Goal: Information Seeking & Learning: Learn about a topic

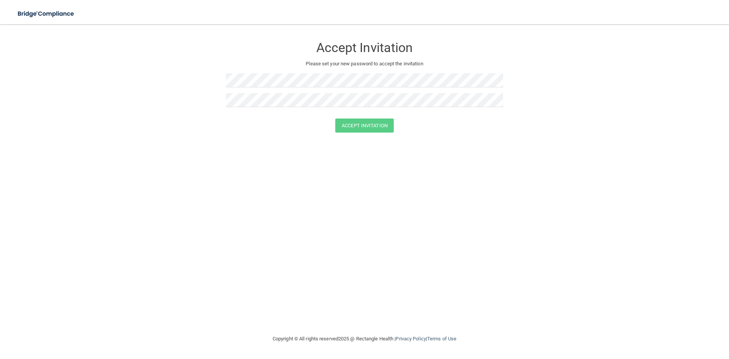
click at [225, 77] on form "Accept Invitation Please set your new password to accept the invitation Accept …" at bounding box center [364, 87] width 699 height 110
drag, startPoint x: 575, startPoint y: 147, endPoint x: 576, endPoint y: 141, distance: 5.9
click at [575, 144] on div "Accept Invitation Please set your new password to accept the invitation Accept …" at bounding box center [364, 179] width 699 height 295
click at [64, 13] on img at bounding box center [46, 14] width 70 height 16
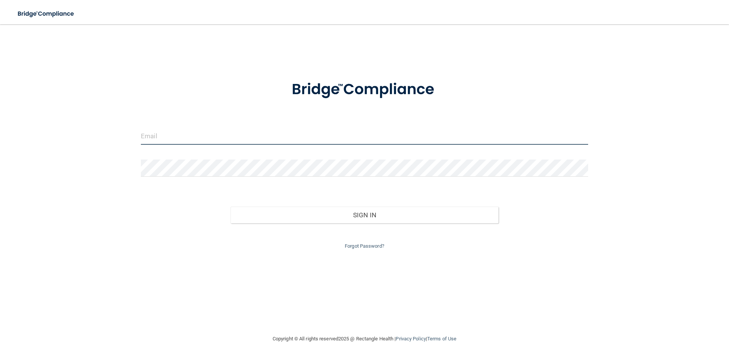
click at [156, 130] on input "email" at bounding box center [364, 136] width 447 height 17
type input "[EMAIL_ADDRESS][DOMAIN_NAME]"
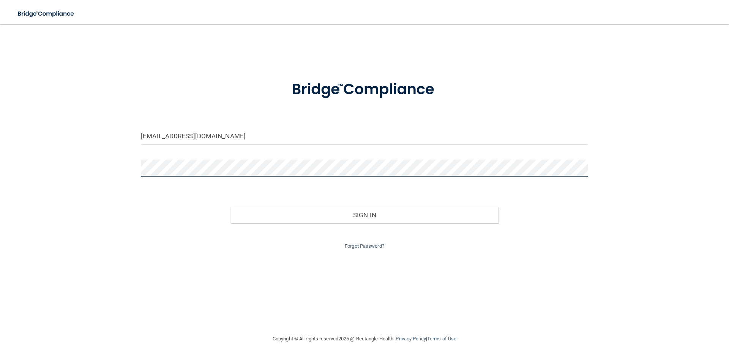
click at [230, 207] on button "Sign In" at bounding box center [364, 215] width 268 height 17
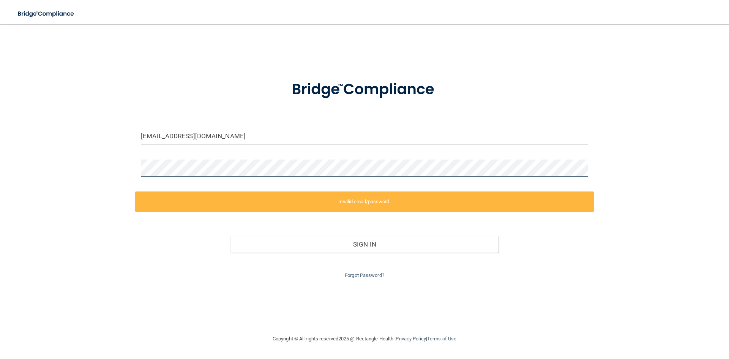
click at [112, 168] on div "coconuttygray@gmail.com Invalid email/password. You don't have permission to ac…" at bounding box center [364, 179] width 699 height 295
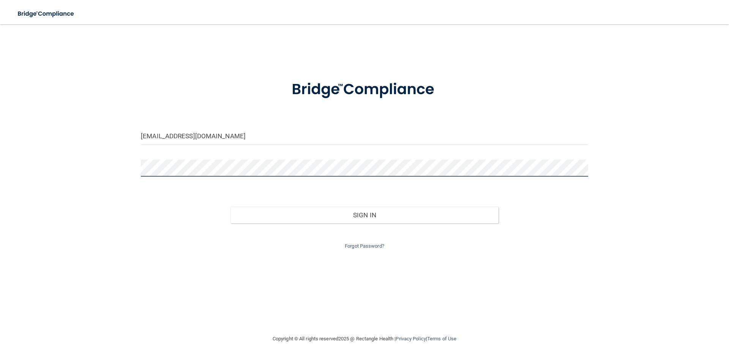
click at [230, 207] on button "Sign In" at bounding box center [364, 215] width 268 height 17
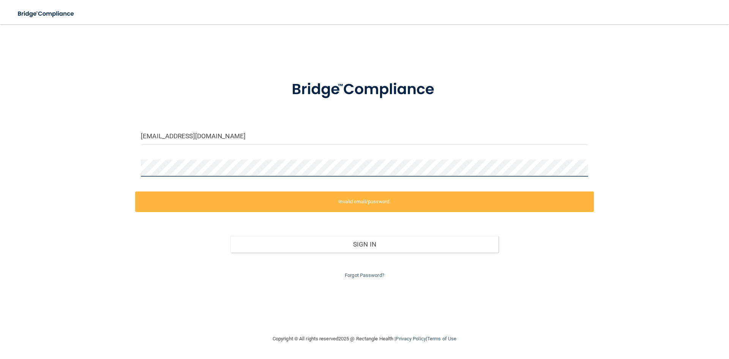
click at [90, 170] on div "coconuttygray@gmail.com Invalid email/password. You don't have permission to ac…" at bounding box center [364, 179] width 699 height 295
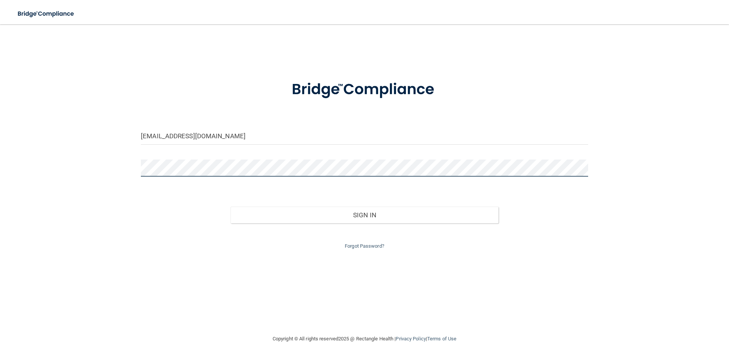
click at [230, 207] on button "Sign In" at bounding box center [364, 215] width 268 height 17
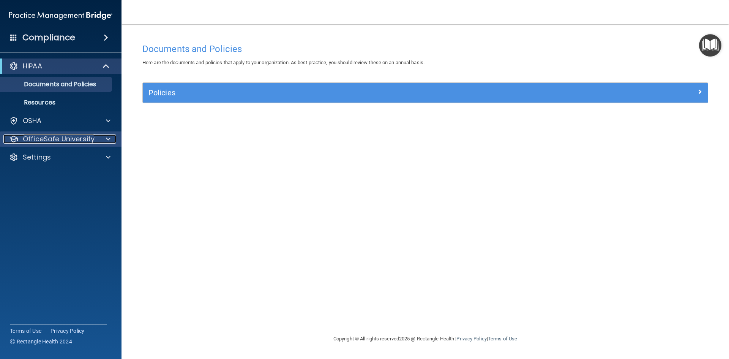
click at [95, 137] on div "OfficeSafe University" at bounding box center [50, 138] width 94 height 9
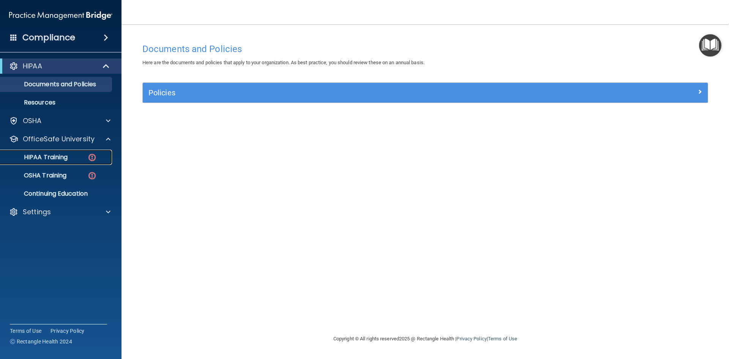
click at [91, 159] on img at bounding box center [91, 157] width 9 height 9
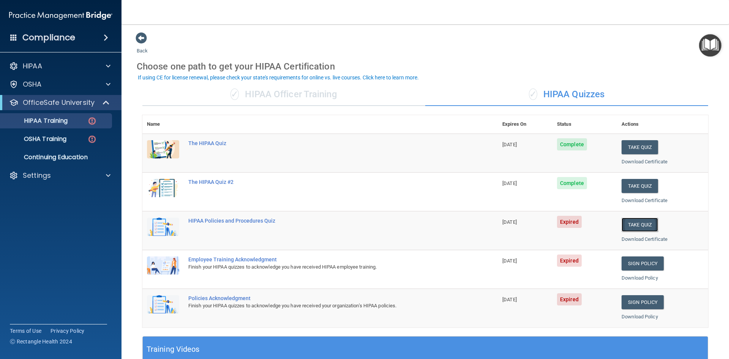
click at [627, 227] on button "Take Quiz" at bounding box center [639, 225] width 36 height 14
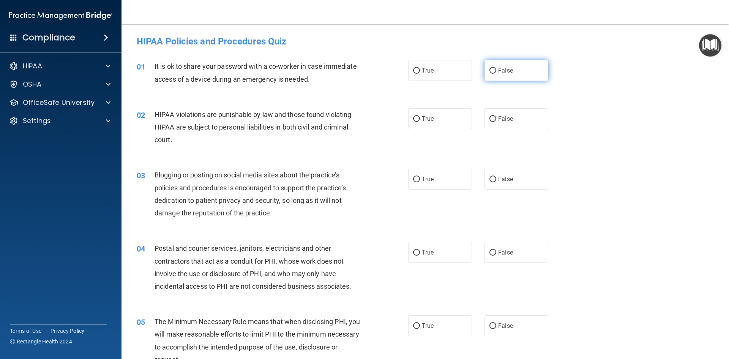
click at [489, 72] on input "False" at bounding box center [492, 71] width 7 height 6
radio input "true"
click at [415, 117] on input "True" at bounding box center [416, 119] width 7 height 6
radio input "true"
click at [491, 179] on input "False" at bounding box center [492, 180] width 7 height 6
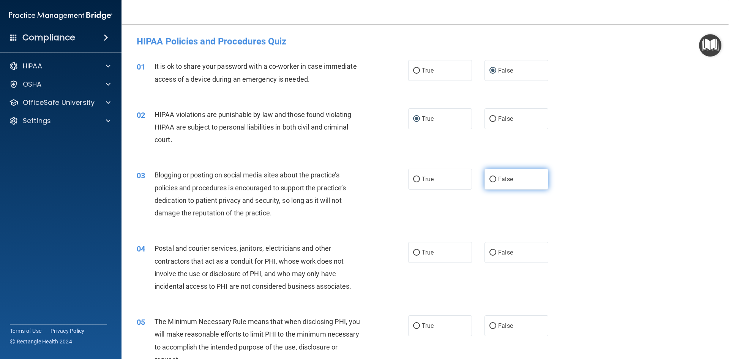
radio input "true"
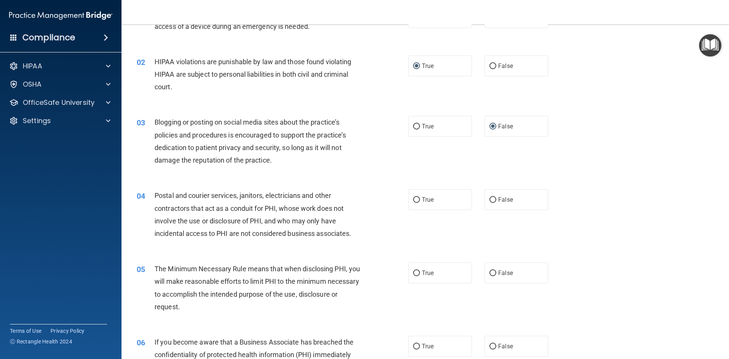
scroll to position [76, 0]
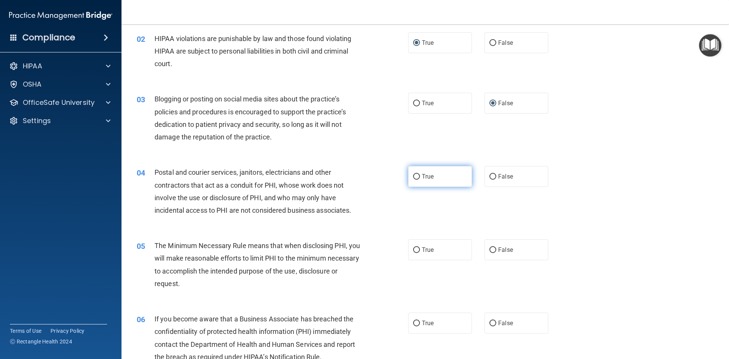
click at [413, 176] on input "True" at bounding box center [416, 177] width 7 height 6
radio input "true"
click at [493, 175] on label "False" at bounding box center [516, 176] width 64 height 21
click at [493, 175] on input "False" at bounding box center [492, 177] width 7 height 6
radio input "true"
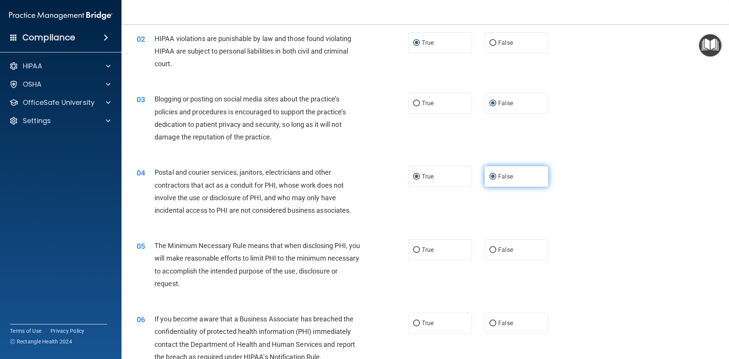
radio input "false"
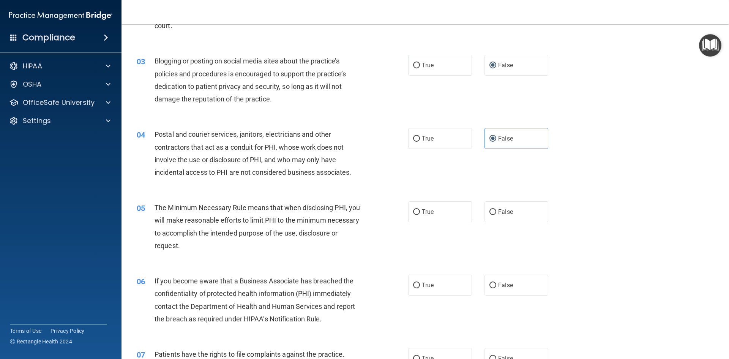
scroll to position [152, 0]
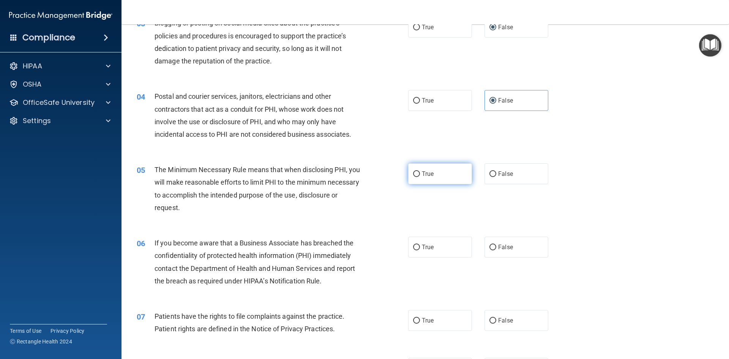
click at [440, 175] on label "True" at bounding box center [440, 173] width 64 height 21
click at [420, 175] on input "True" at bounding box center [416, 174] width 7 height 6
radio input "true"
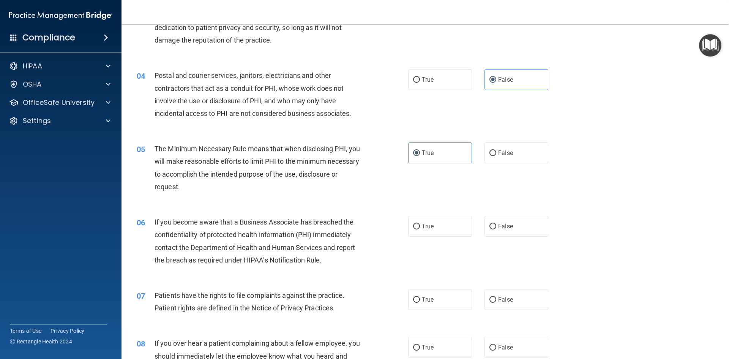
scroll to position [190, 0]
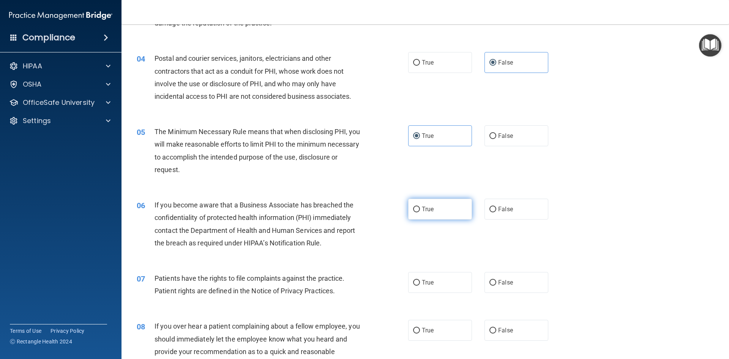
click at [422, 209] on span "True" at bounding box center [428, 208] width 12 height 7
click at [420, 209] on input "True" at bounding box center [416, 210] width 7 height 6
radio input "true"
click at [344, 54] on div "Postal and courier services, janitors, electricians and other contractors that …" at bounding box center [261, 77] width 212 height 50
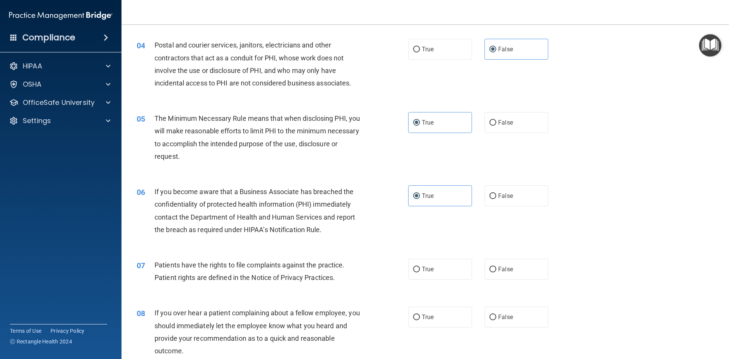
scroll to position [228, 0]
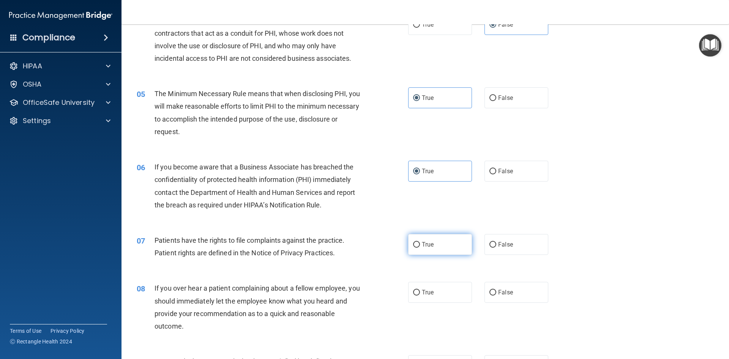
click at [434, 239] on label "True" at bounding box center [440, 244] width 64 height 21
click at [420, 242] on input "True" at bounding box center [416, 245] width 7 height 6
radio input "true"
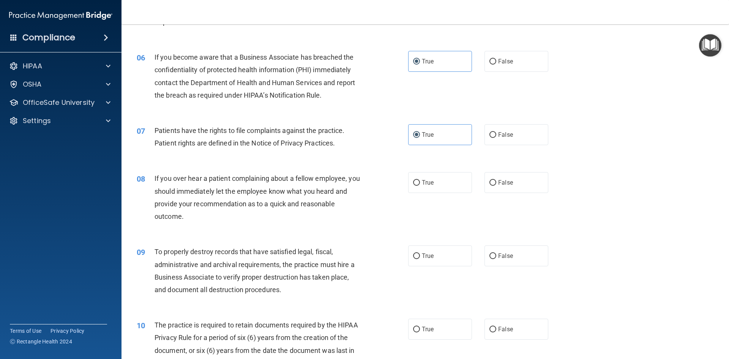
scroll to position [342, 0]
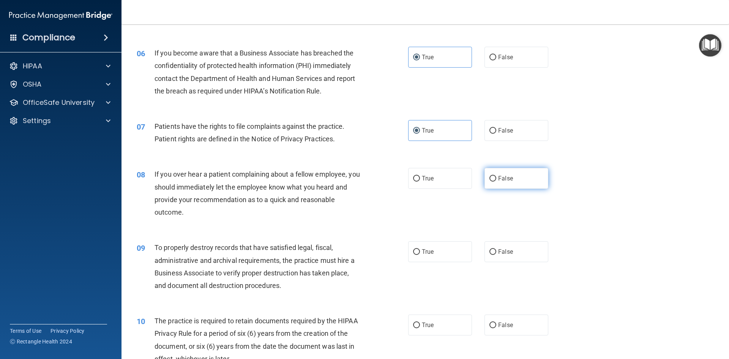
click at [491, 178] on input "False" at bounding box center [492, 179] width 7 height 6
radio input "true"
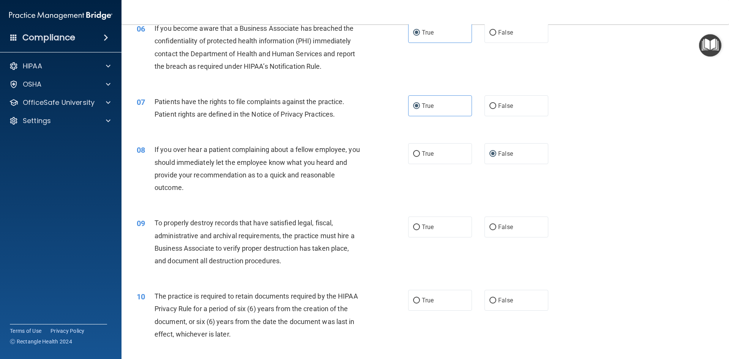
scroll to position [380, 0]
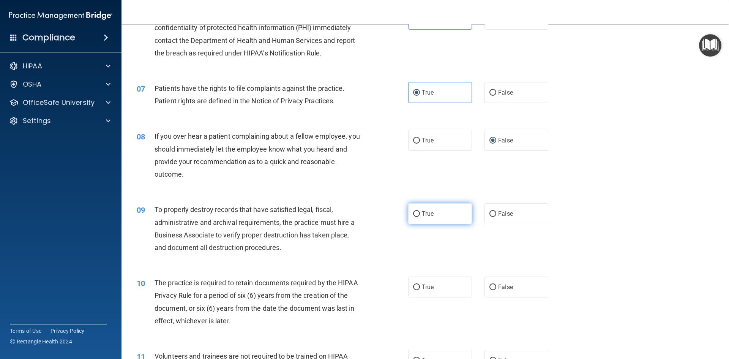
click at [418, 211] on label "True" at bounding box center [440, 213] width 64 height 21
click at [418, 211] on input "True" at bounding box center [416, 214] width 7 height 6
radio input "true"
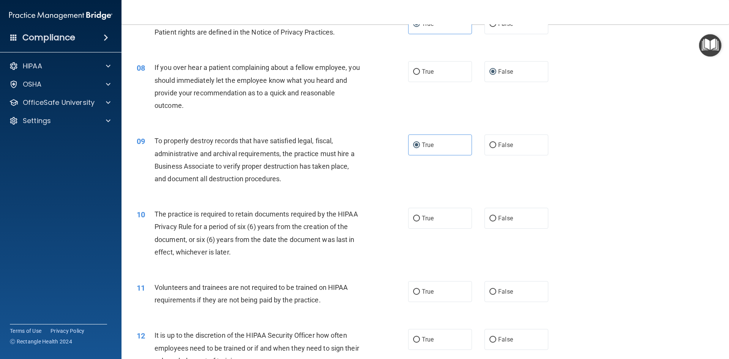
scroll to position [456, 0]
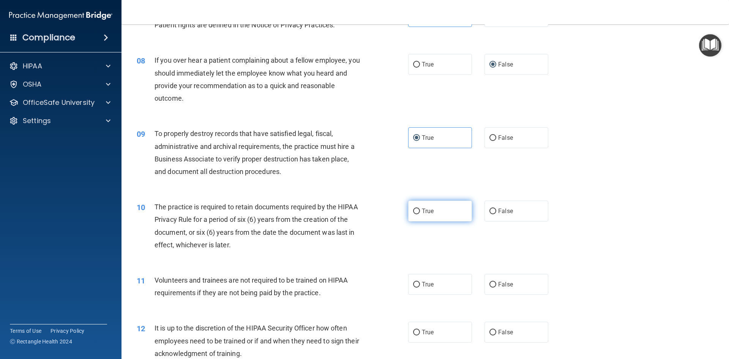
click at [432, 208] on label "True" at bounding box center [440, 210] width 64 height 21
click at [420, 208] on input "True" at bounding box center [416, 211] width 7 height 6
radio input "true"
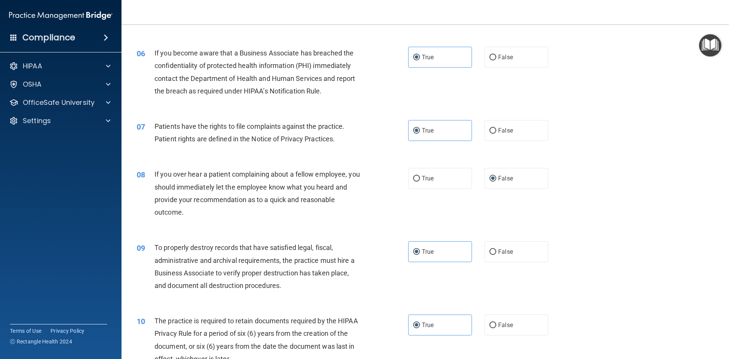
scroll to position [494, 0]
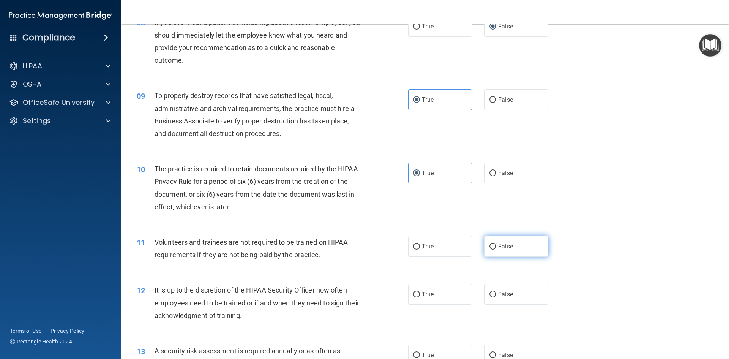
click at [489, 245] on input "False" at bounding box center [492, 247] width 7 height 6
radio input "true"
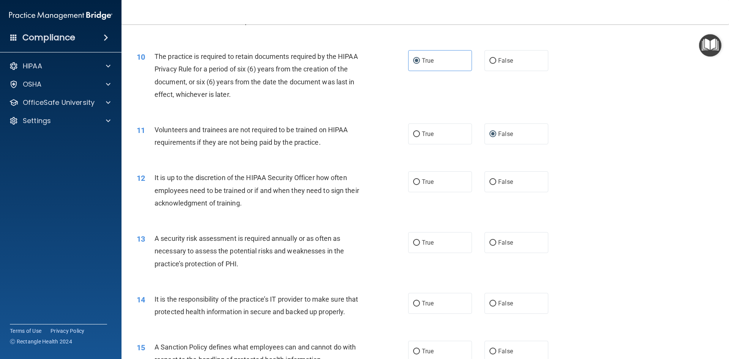
scroll to position [607, 0]
click at [498, 177] on span "False" at bounding box center [505, 180] width 15 height 7
click at [495, 178] on input "False" at bounding box center [492, 181] width 7 height 6
radio input "true"
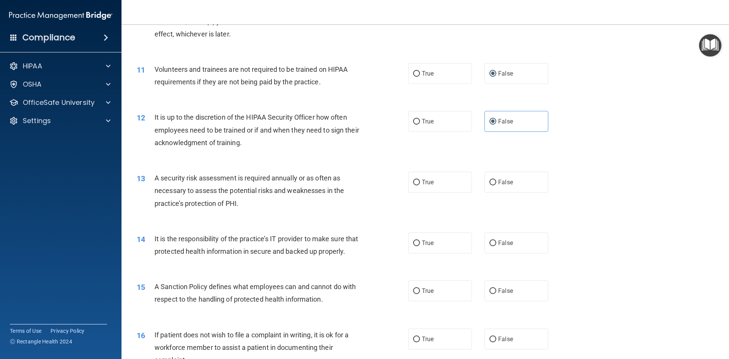
scroll to position [683, 0]
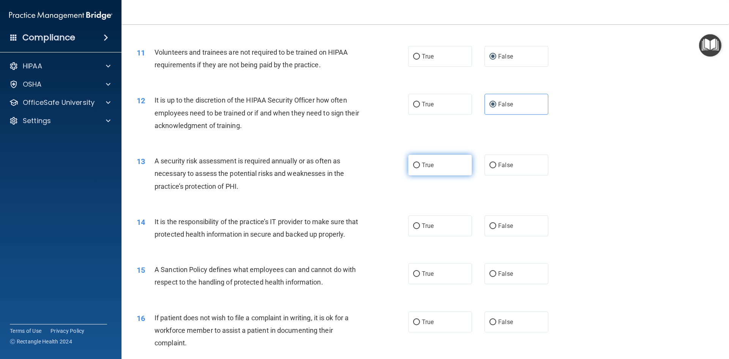
click at [416, 163] on input "True" at bounding box center [416, 165] width 7 height 6
radio input "true"
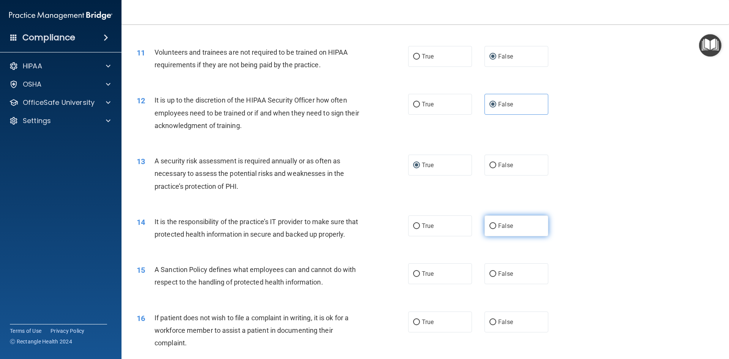
click at [492, 224] on input "False" at bounding box center [492, 226] width 7 height 6
radio input "true"
click at [416, 279] on label "True" at bounding box center [440, 273] width 64 height 21
click at [416, 277] on input "True" at bounding box center [416, 274] width 7 height 6
radio input "true"
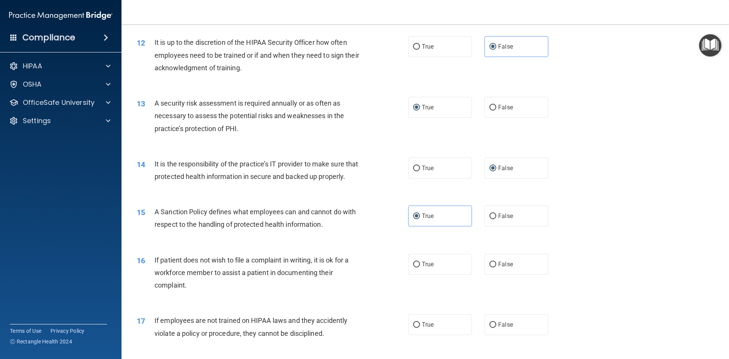
scroll to position [759, 0]
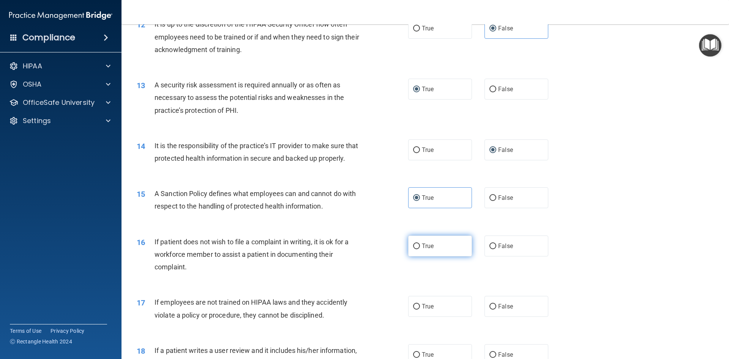
click at [414, 249] on input "True" at bounding box center [416, 246] width 7 height 6
radio input "true"
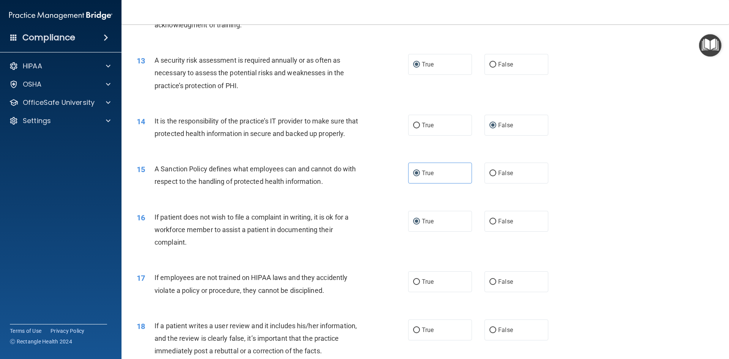
scroll to position [797, 0]
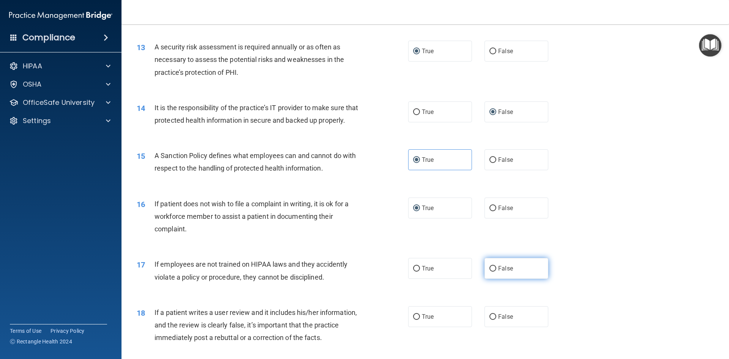
click at [495, 276] on label "False" at bounding box center [516, 268] width 64 height 21
click at [495, 271] on input "False" at bounding box center [492, 269] width 7 height 6
radio input "true"
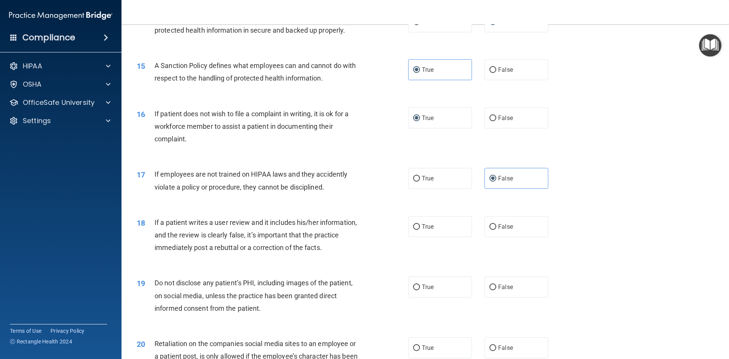
scroll to position [949, 0]
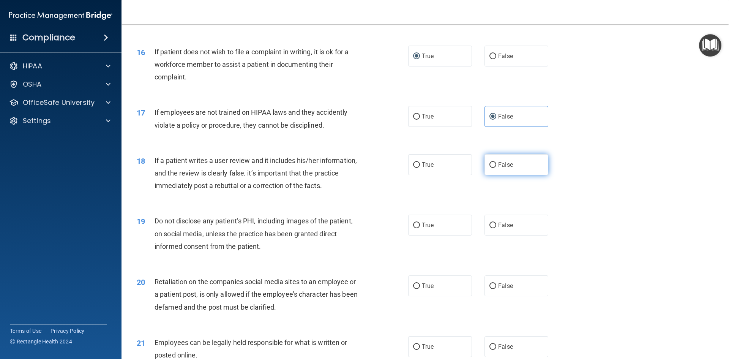
click at [489, 168] on input "False" at bounding box center [492, 165] width 7 height 6
radio input "true"
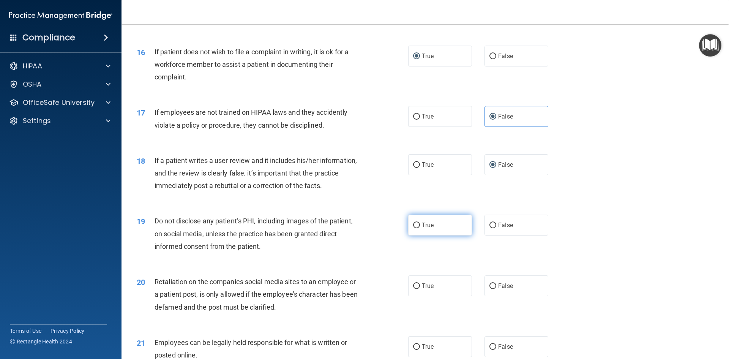
click at [418, 235] on label "True" at bounding box center [440, 225] width 64 height 21
click at [418, 228] on input "True" at bounding box center [416, 225] width 7 height 6
radio input "true"
click at [498, 289] on span "False" at bounding box center [505, 285] width 15 height 7
click at [496, 289] on input "False" at bounding box center [492, 286] width 7 height 6
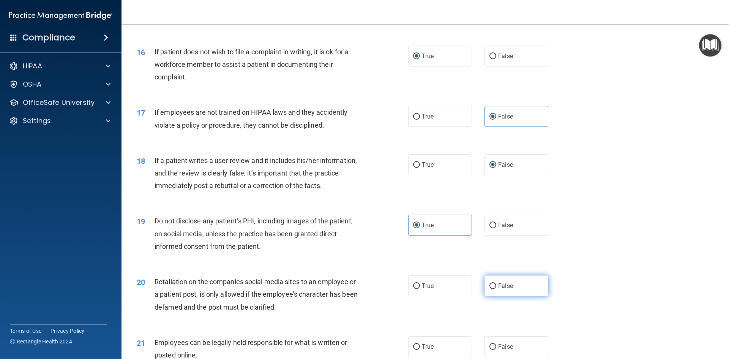
radio input "true"
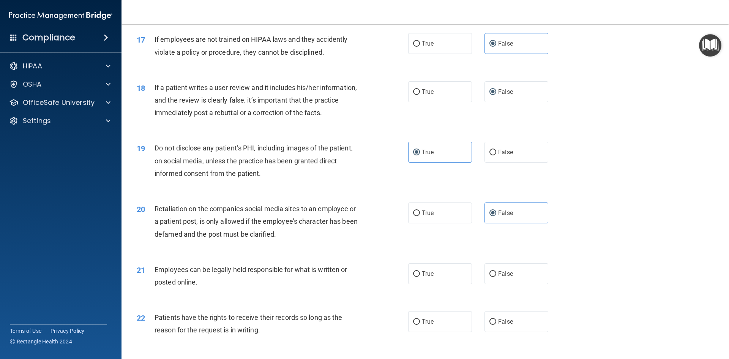
scroll to position [1025, 0]
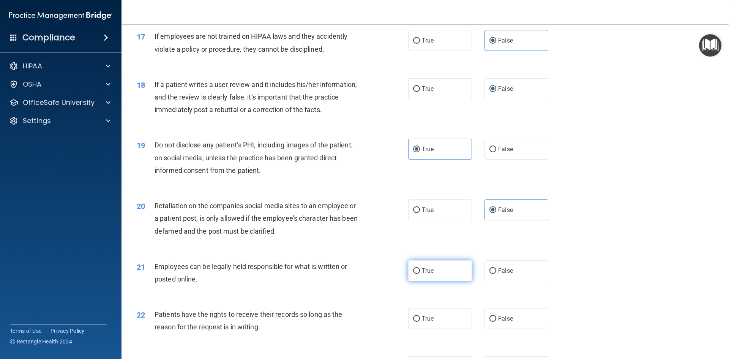
click at [418, 281] on label "True" at bounding box center [440, 270] width 64 height 21
click at [418, 274] on input "True" at bounding box center [416, 271] width 7 height 6
radio input "true"
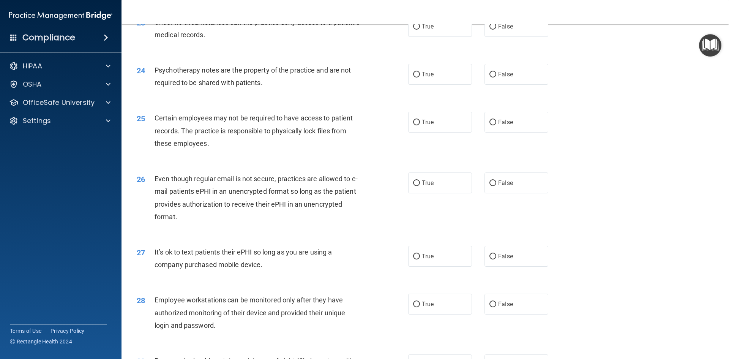
scroll to position [1319, 0]
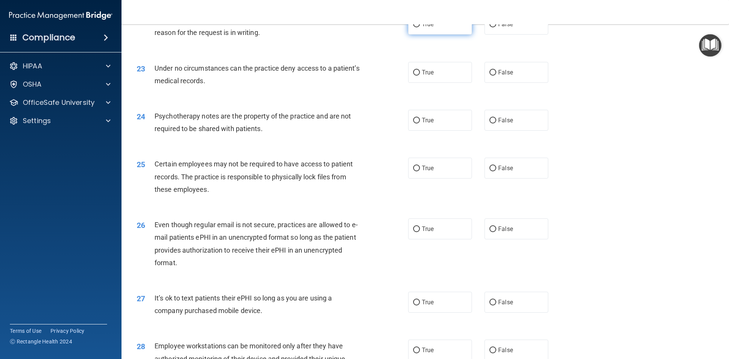
click at [416, 27] on input "True" at bounding box center [416, 25] width 7 height 6
radio input "true"
click at [413, 76] on input "True" at bounding box center [416, 73] width 7 height 6
radio input "true"
click at [489, 123] on input "False" at bounding box center [492, 121] width 7 height 6
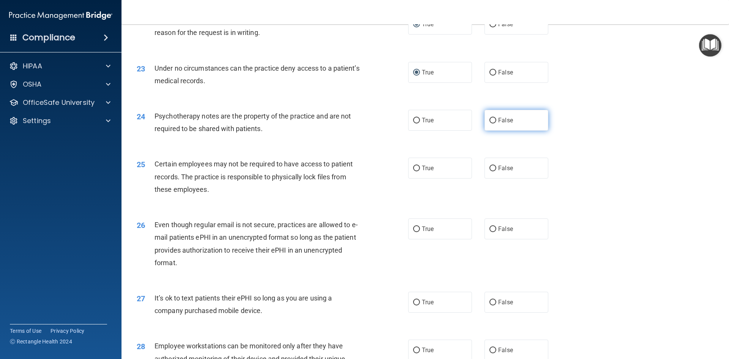
radio input "true"
click at [413, 123] on input "True" at bounding box center [416, 121] width 7 height 6
radio input "true"
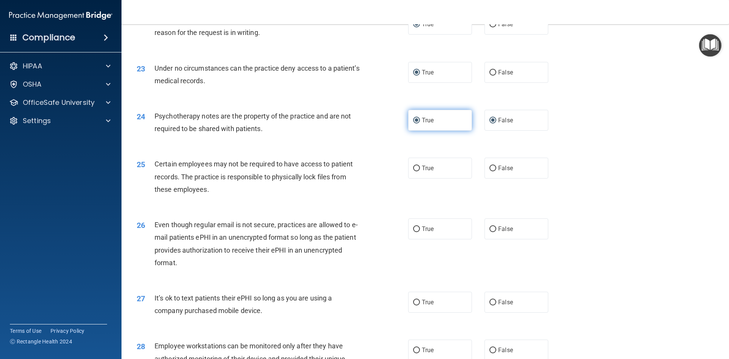
radio input "false"
click at [423, 172] on span "True" at bounding box center [428, 167] width 12 height 7
click at [420, 171] on input "True" at bounding box center [416, 169] width 7 height 6
radio input "true"
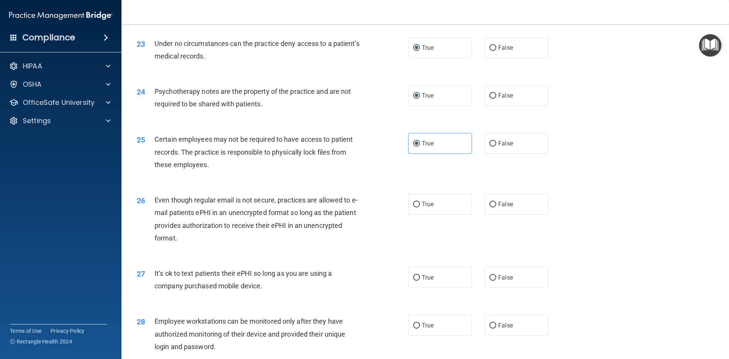
scroll to position [1357, 0]
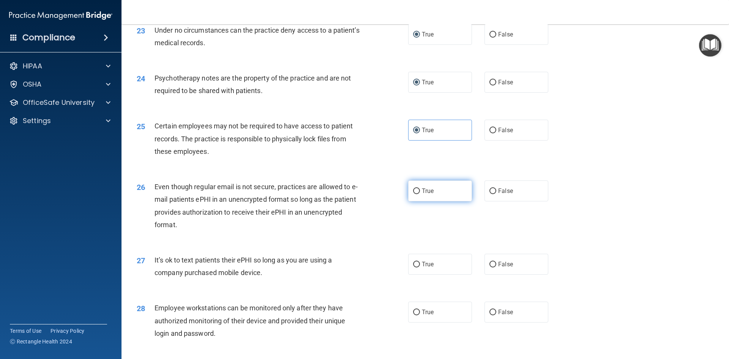
click at [422, 201] on label "True" at bounding box center [440, 190] width 64 height 21
click at [420, 194] on input "True" at bounding box center [416, 191] width 7 height 6
radio input "true"
click at [500, 274] on label "False" at bounding box center [516, 264] width 64 height 21
click at [496, 267] on input "False" at bounding box center [492, 265] width 7 height 6
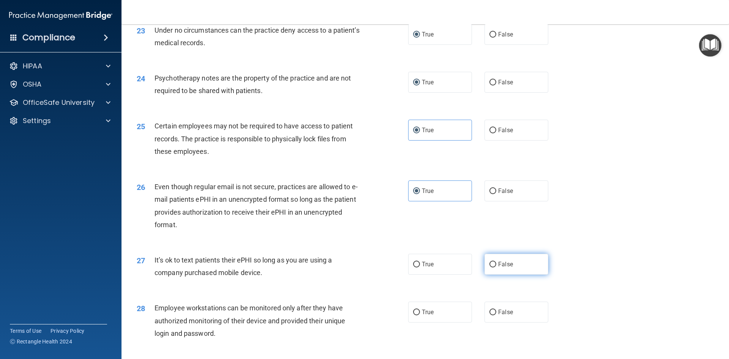
radio input "true"
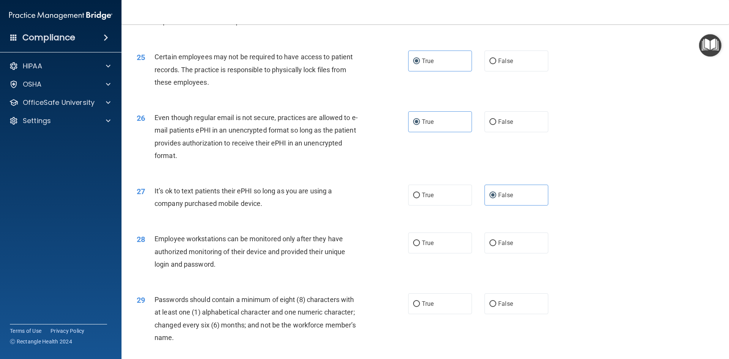
scroll to position [1433, 0]
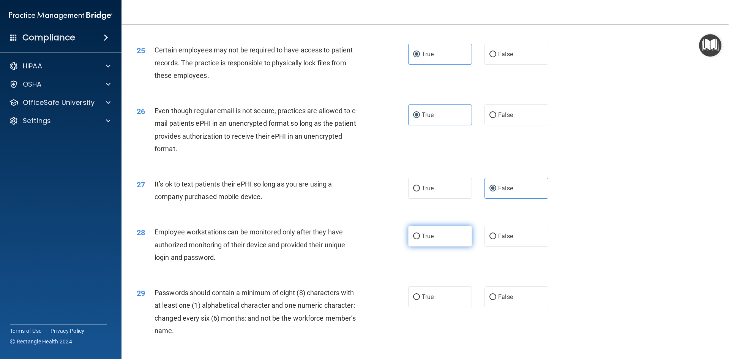
click at [422, 240] on span "True" at bounding box center [428, 235] width 12 height 7
click at [420, 239] on input "True" at bounding box center [416, 236] width 7 height 6
radio input "true"
click at [489, 239] on input "False" at bounding box center [492, 236] width 7 height 6
radio input "true"
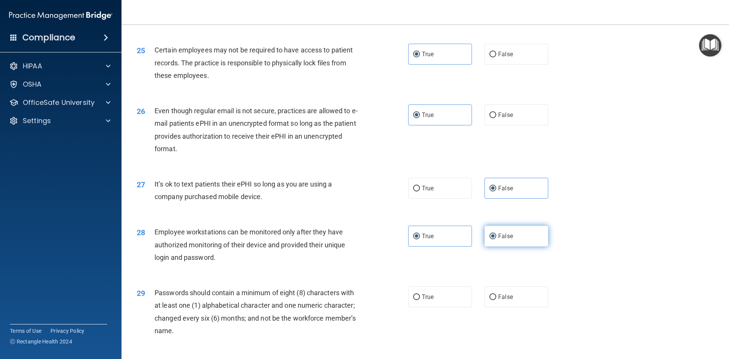
radio input "false"
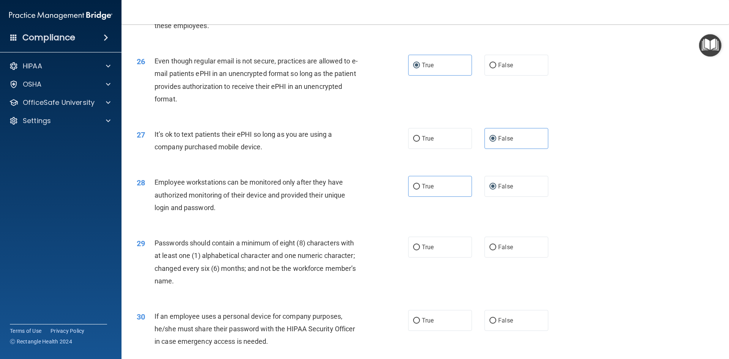
scroll to position [1547, 0]
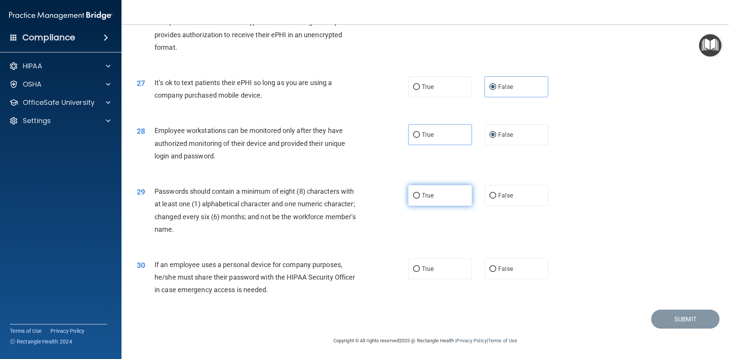
click at [413, 200] on label "True" at bounding box center [440, 195] width 64 height 21
click at [413, 199] on input "True" at bounding box center [416, 196] width 7 height 6
radio input "true"
click at [431, 270] on label "True" at bounding box center [440, 268] width 64 height 21
click at [420, 270] on input "True" at bounding box center [416, 269] width 7 height 6
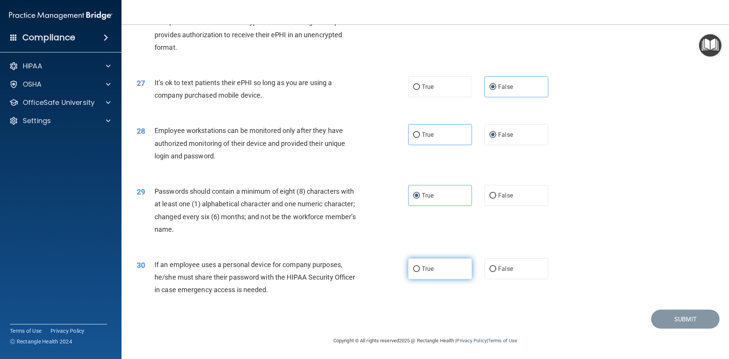
radio input "true"
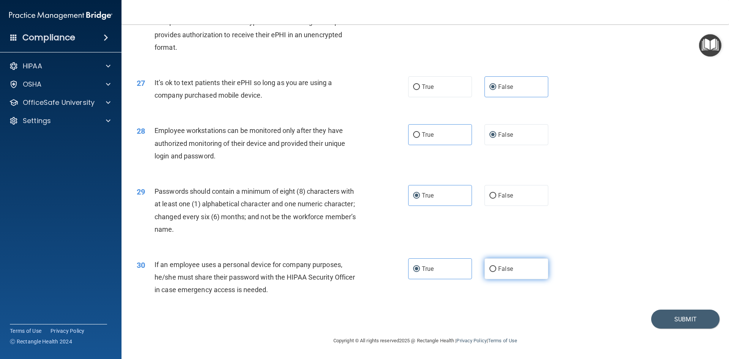
click at [489, 267] on input "False" at bounding box center [492, 269] width 7 height 6
radio input "true"
radio input "false"
click at [669, 319] on button "Submit" at bounding box center [685, 318] width 68 height 19
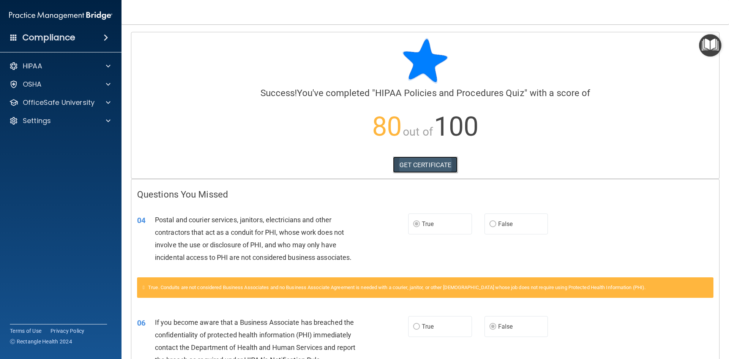
click at [423, 168] on link "GET CERTIFICATE" at bounding box center [425, 164] width 65 height 17
click at [70, 100] on p "OfficeSafe University" at bounding box center [59, 102] width 72 height 9
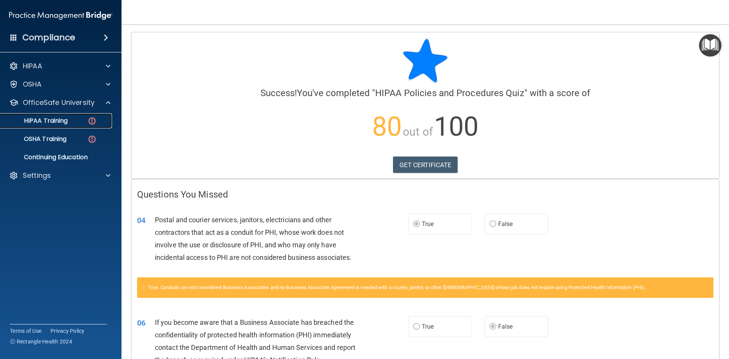
click at [90, 119] on img at bounding box center [91, 120] width 9 height 9
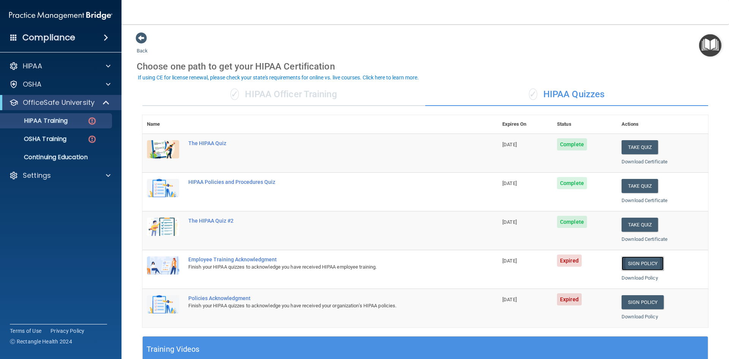
click at [629, 265] on link "Sign Policy" at bounding box center [642, 263] width 42 height 14
click at [85, 134] on link "OSHA Training" at bounding box center [52, 138] width 120 height 15
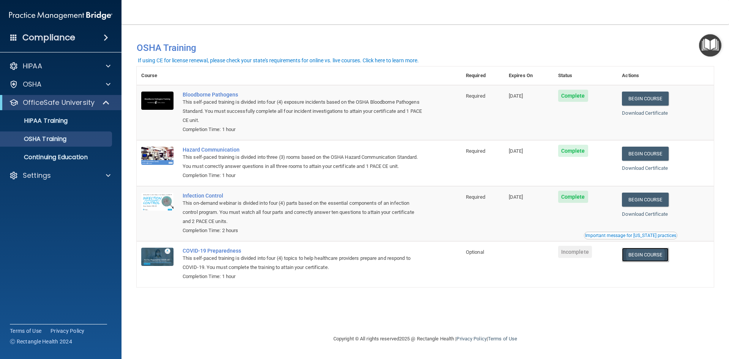
click at [635, 257] on link "Begin Course" at bounding box center [645, 255] width 46 height 14
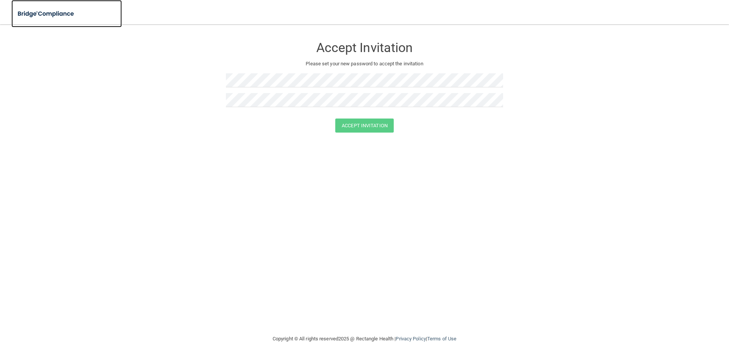
click at [43, 12] on img at bounding box center [46, 14] width 70 height 16
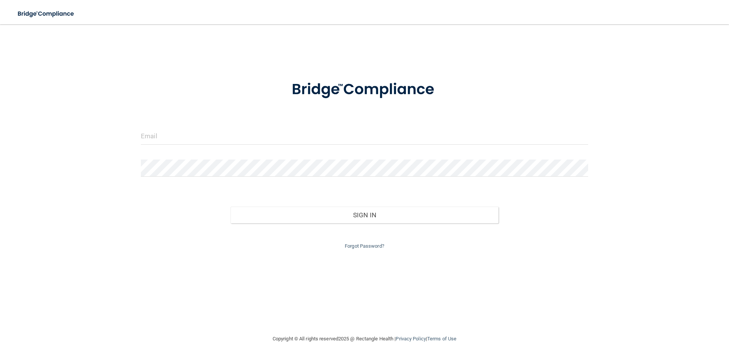
click at [553, 260] on div "Invalid email/password. You don't have permission to access that page. Sign In …" at bounding box center [364, 179] width 699 height 295
click at [244, 134] on input "email" at bounding box center [364, 136] width 447 height 17
type input "[EMAIL_ADDRESS][DOMAIN_NAME]"
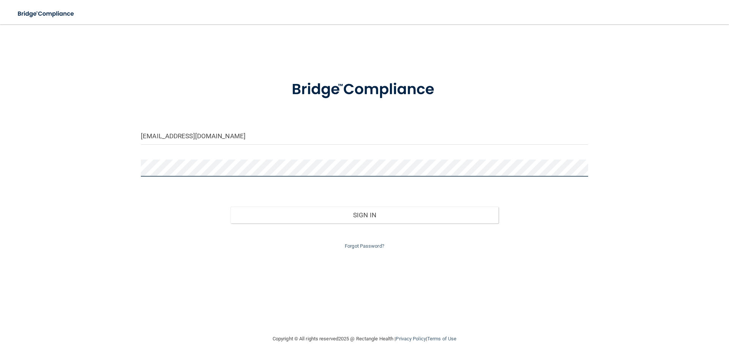
click at [230, 207] on button "Sign In" at bounding box center [364, 215] width 268 height 17
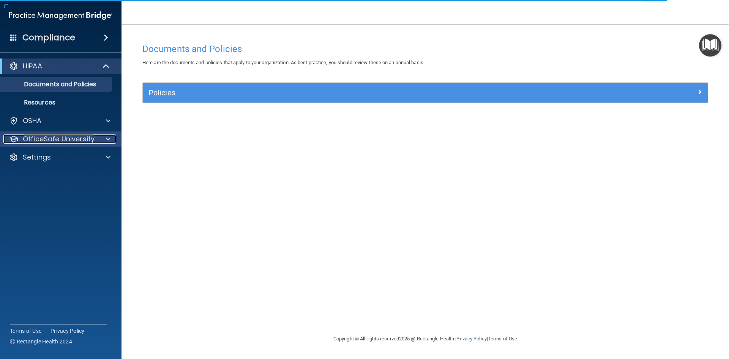
click at [54, 137] on p "OfficeSafe University" at bounding box center [59, 138] width 72 height 9
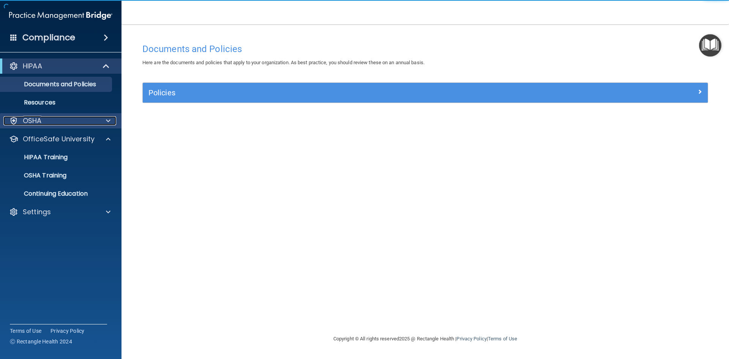
click at [96, 123] on div "OSHA" at bounding box center [50, 120] width 94 height 9
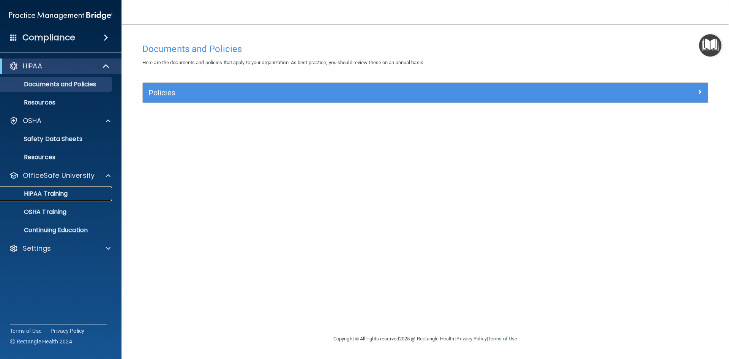
click at [69, 191] on div "HIPAA Training" at bounding box center [57, 194] width 104 height 8
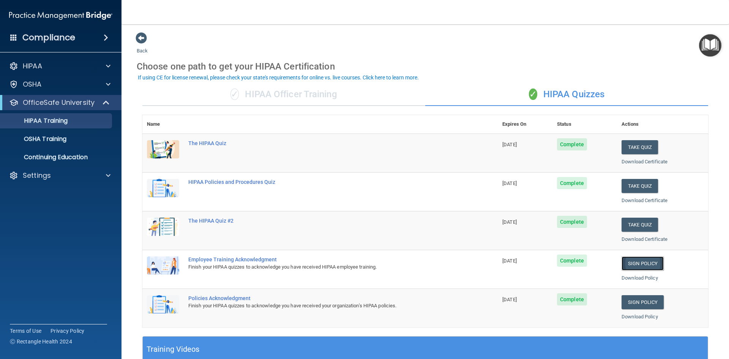
click at [642, 265] on link "Sign Policy" at bounding box center [642, 263] width 42 height 14
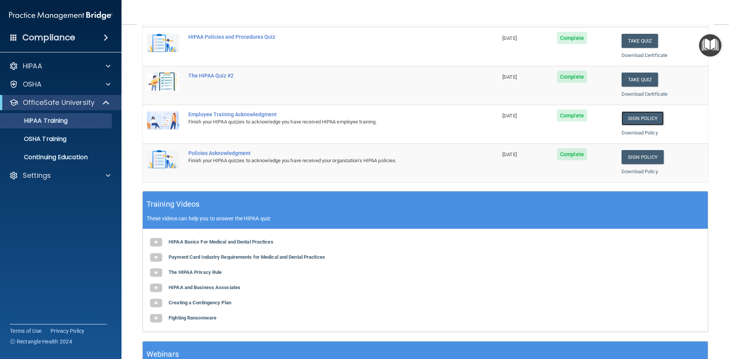
scroll to position [190, 0]
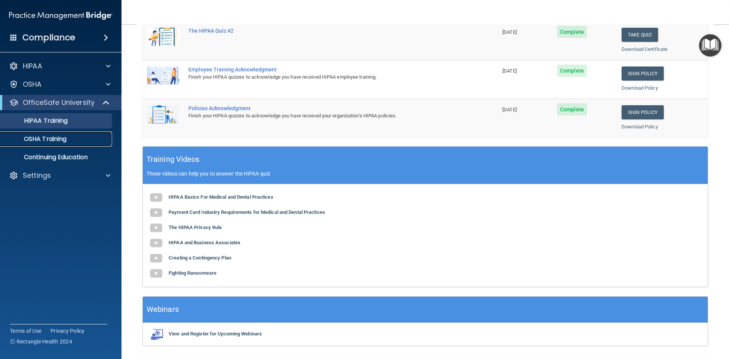
click at [59, 135] on p "OSHA Training" at bounding box center [36, 139] width 62 height 8
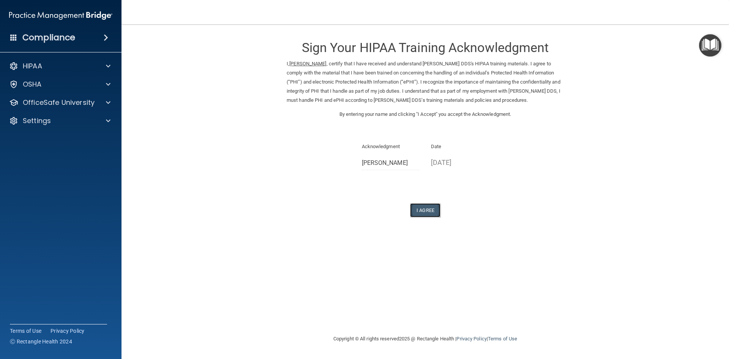
click at [426, 213] on button "I Agree" at bounding box center [425, 210] width 30 height 14
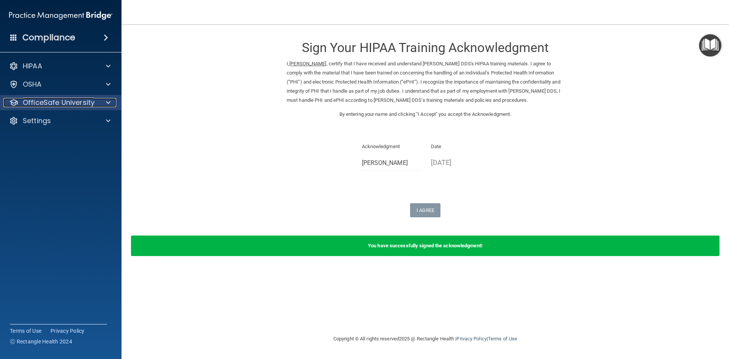
click at [62, 100] on p "OfficeSafe University" at bounding box center [59, 102] width 72 height 9
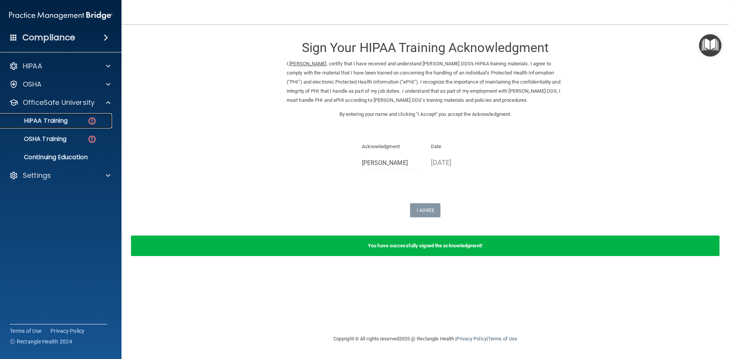
click at [85, 122] on div "HIPAA Training" at bounding box center [57, 121] width 104 height 8
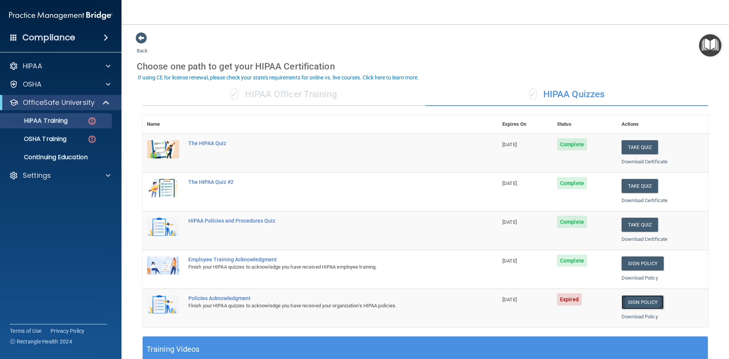
click at [638, 303] on link "Sign Policy" at bounding box center [642, 302] width 42 height 14
click at [73, 153] on p "Continuing Education" at bounding box center [57, 157] width 104 height 8
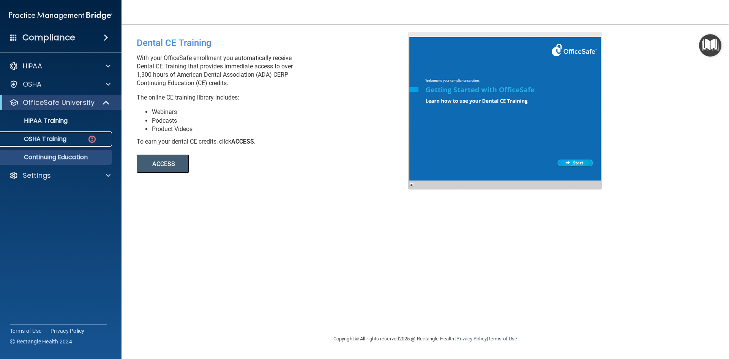
click at [63, 138] on p "OSHA Training" at bounding box center [36, 139] width 62 height 8
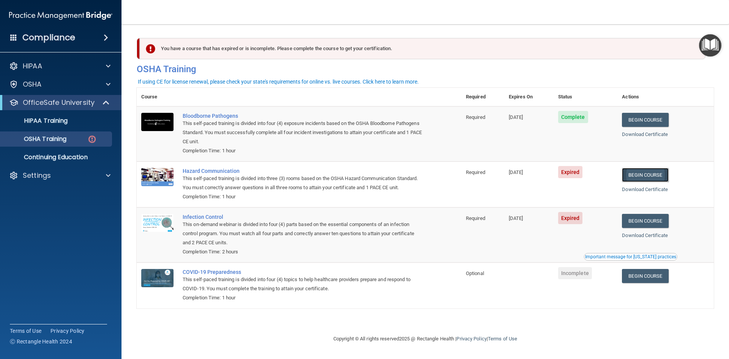
click at [655, 174] on link "Begin Course" at bounding box center [645, 175] width 46 height 14
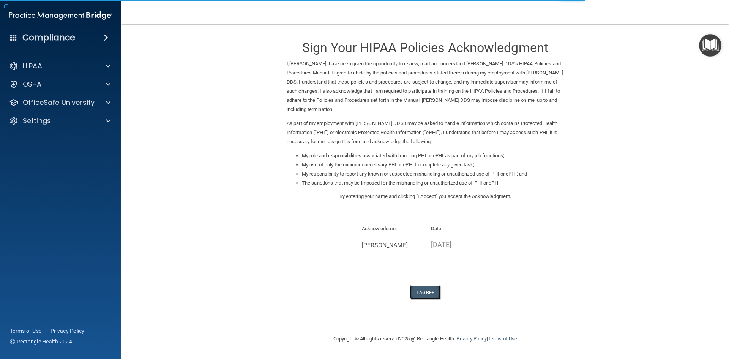
click at [427, 287] on button "I Agree" at bounding box center [425, 292] width 30 height 14
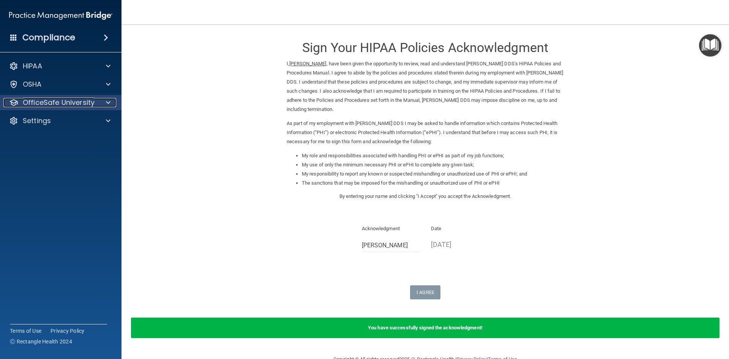
click at [96, 103] on div "OfficeSafe University" at bounding box center [50, 102] width 94 height 9
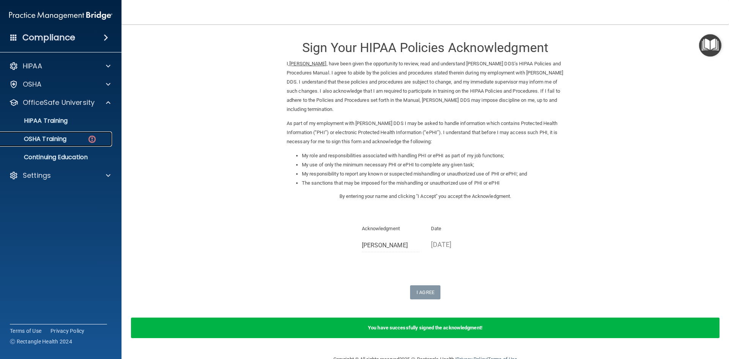
click at [78, 137] on div "OSHA Training" at bounding box center [57, 139] width 104 height 8
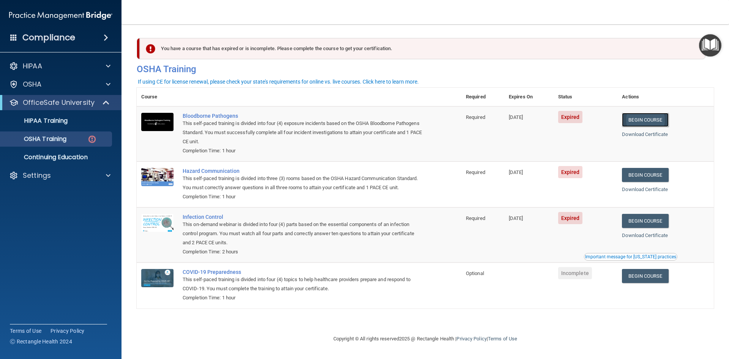
click at [640, 121] on link "Begin Course" at bounding box center [645, 120] width 46 height 14
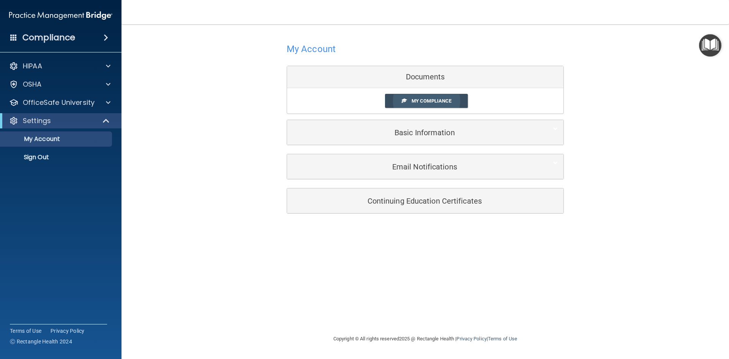
click at [439, 101] on span "My Compliance" at bounding box center [432, 101] width 40 height 6
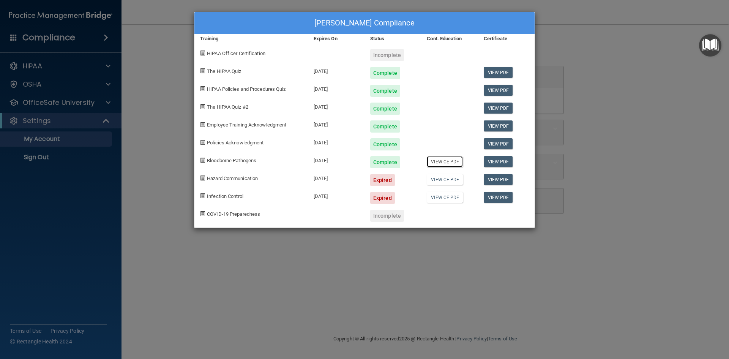
click at [439, 164] on link "View CE PDF" at bounding box center [445, 161] width 36 height 11
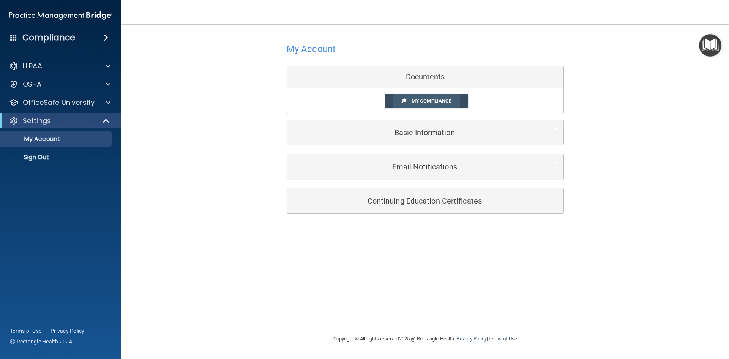
click at [407, 98] on link "My Compliance" at bounding box center [426, 101] width 83 height 14
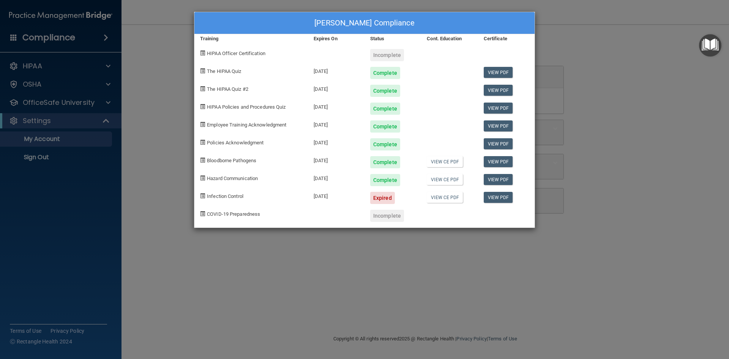
click at [88, 73] on div "[PERSON_NAME] Compliance Training Expires On Status Cont. Education Certificate…" at bounding box center [364, 179] width 729 height 359
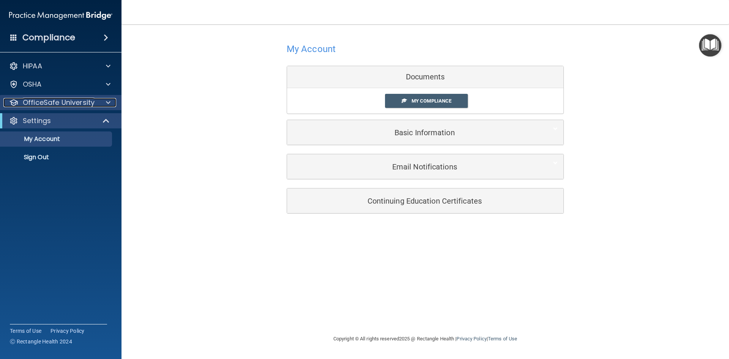
click at [63, 101] on p "OfficeSafe University" at bounding box center [59, 102] width 72 height 9
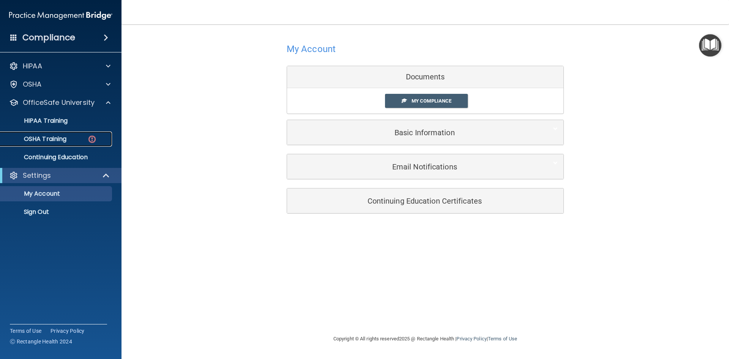
click at [79, 141] on div "OSHA Training" at bounding box center [57, 139] width 104 height 8
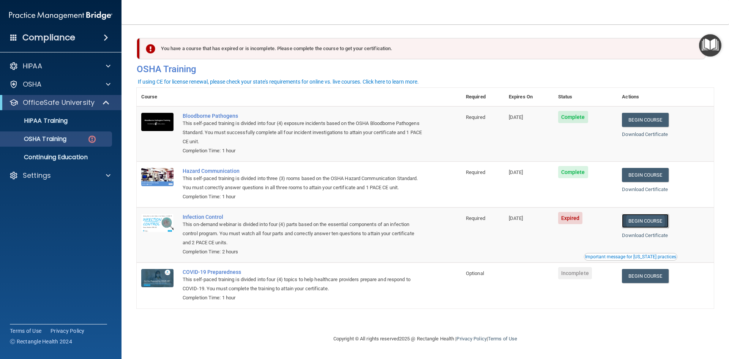
click at [641, 224] on link "Begin Course" at bounding box center [645, 221] width 46 height 14
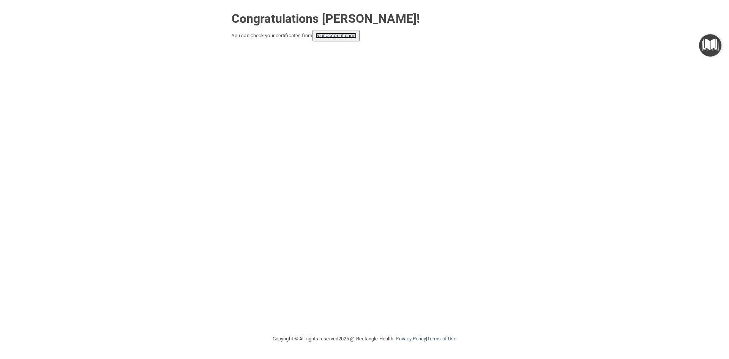
click at [347, 37] on link "your account page!" at bounding box center [335, 36] width 41 height 6
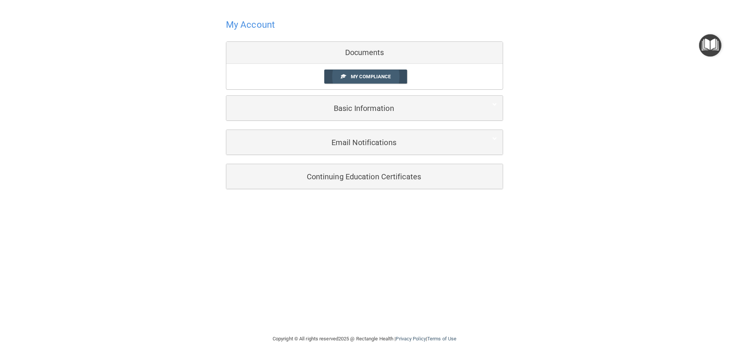
click at [371, 79] on span "My Compliance" at bounding box center [371, 77] width 40 height 6
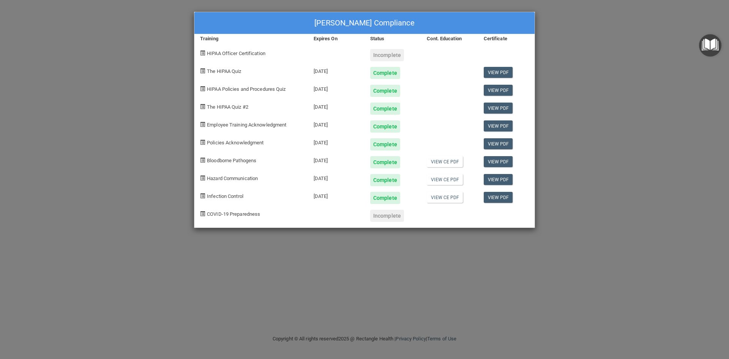
click at [97, 179] on div "[PERSON_NAME] Compliance Training Expires On Status Cont. Education Certificate…" at bounding box center [364, 179] width 729 height 359
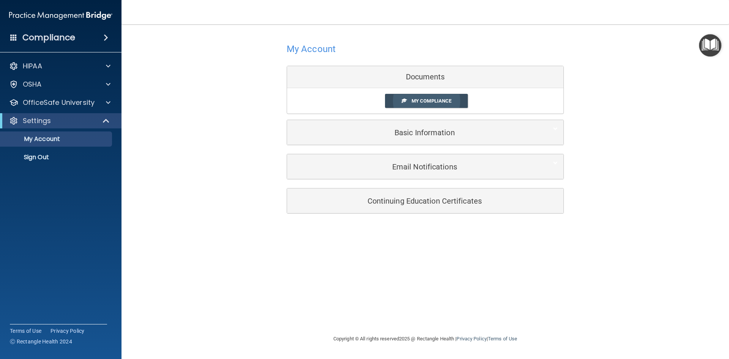
click at [420, 100] on span "My Compliance" at bounding box center [432, 101] width 40 height 6
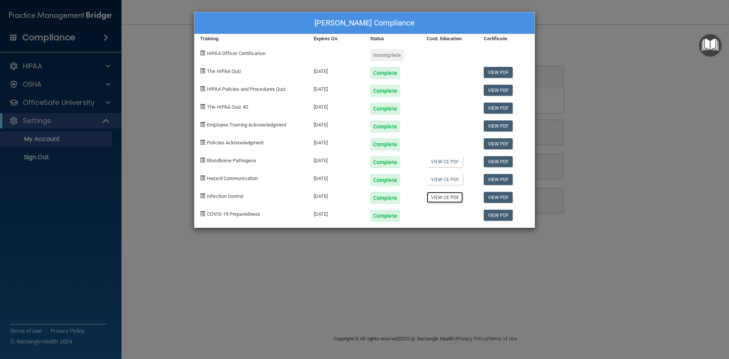
click at [445, 197] on link "View CE PDF" at bounding box center [445, 197] width 36 height 11
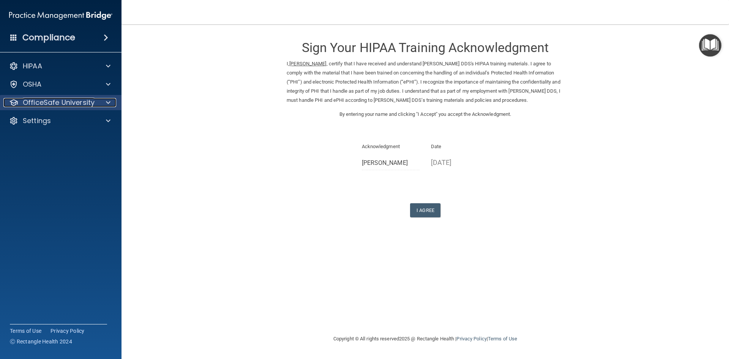
click at [84, 100] on p "OfficeSafe University" at bounding box center [59, 102] width 72 height 9
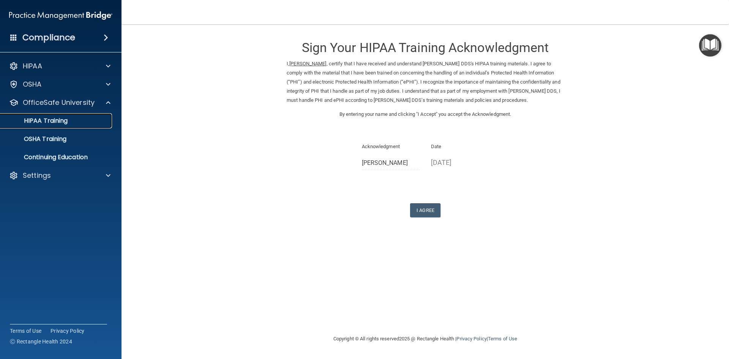
click at [82, 121] on div "HIPAA Training" at bounding box center [57, 121] width 104 height 8
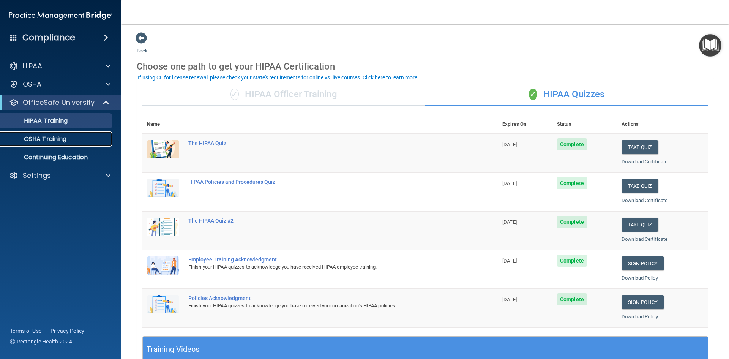
click at [33, 137] on p "OSHA Training" at bounding box center [36, 139] width 62 height 8
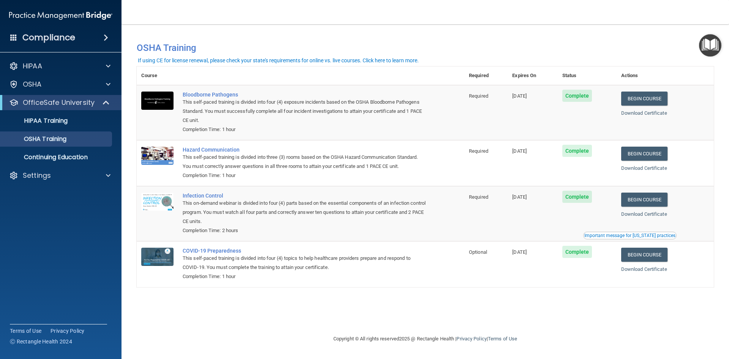
click at [614, 235] on div "Important message for California practices" at bounding box center [629, 235] width 91 height 5
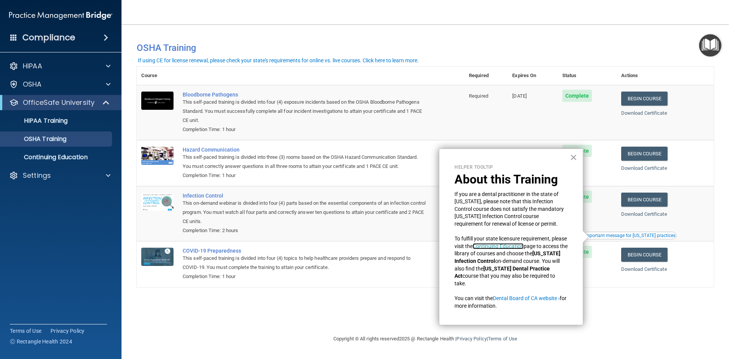
click at [514, 244] on link "Continuing Education" at bounding box center [498, 246] width 51 height 6
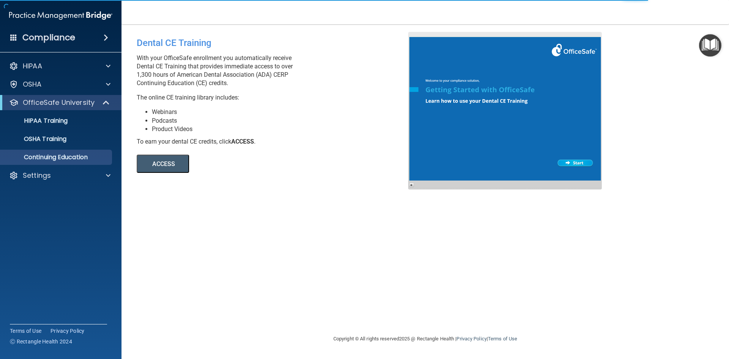
click at [167, 161] on button "ACCESS" at bounding box center [163, 164] width 52 height 18
